Goal: Task Accomplishment & Management: Manage account settings

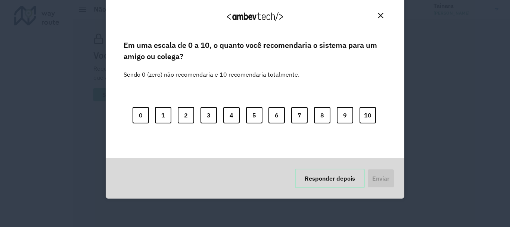
click at [355, 175] on button "Responder depois" at bounding box center [330, 177] width 70 height 19
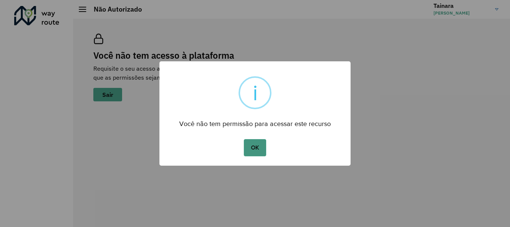
click at [256, 150] on button "OK" at bounding box center [255, 147] width 22 height 17
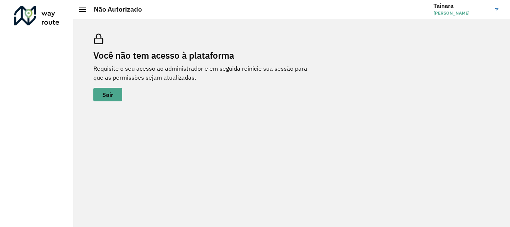
click at [476, 7] on h3 "Tainara" at bounding box center [461, 5] width 56 height 7
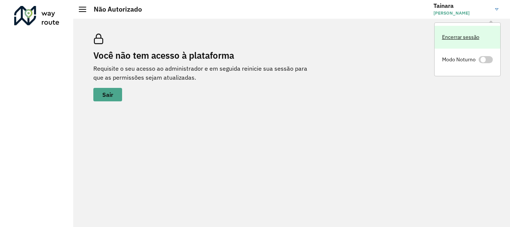
click at [469, 42] on link "Encerrar sessão" at bounding box center [468, 37] width 66 height 23
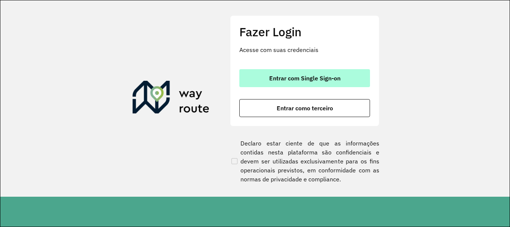
click at [315, 80] on span "Entrar com Single Sign-on" at bounding box center [304, 78] width 71 height 6
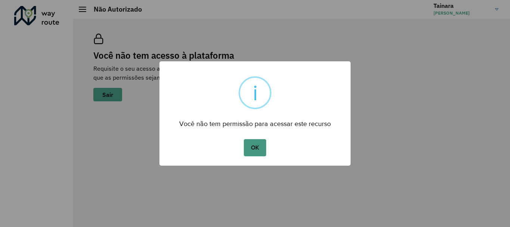
click at [253, 150] on button "OK" at bounding box center [255, 147] width 22 height 17
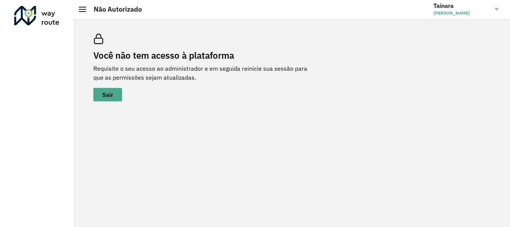
click at [480, 8] on h3 "Tainara" at bounding box center [461, 5] width 56 height 7
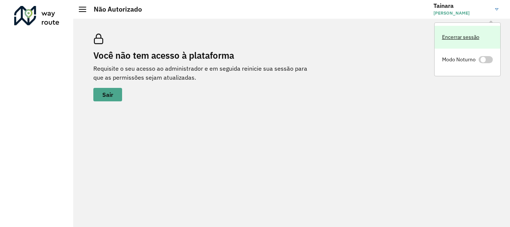
click at [463, 38] on link "Encerrar sessão" at bounding box center [468, 37] width 66 height 23
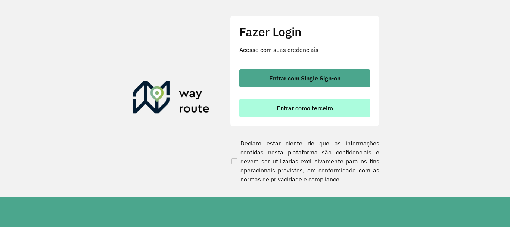
click at [295, 108] on span "Entrar como terceiro" at bounding box center [305, 108] width 56 height 6
